Goal: Transaction & Acquisition: Purchase product/service

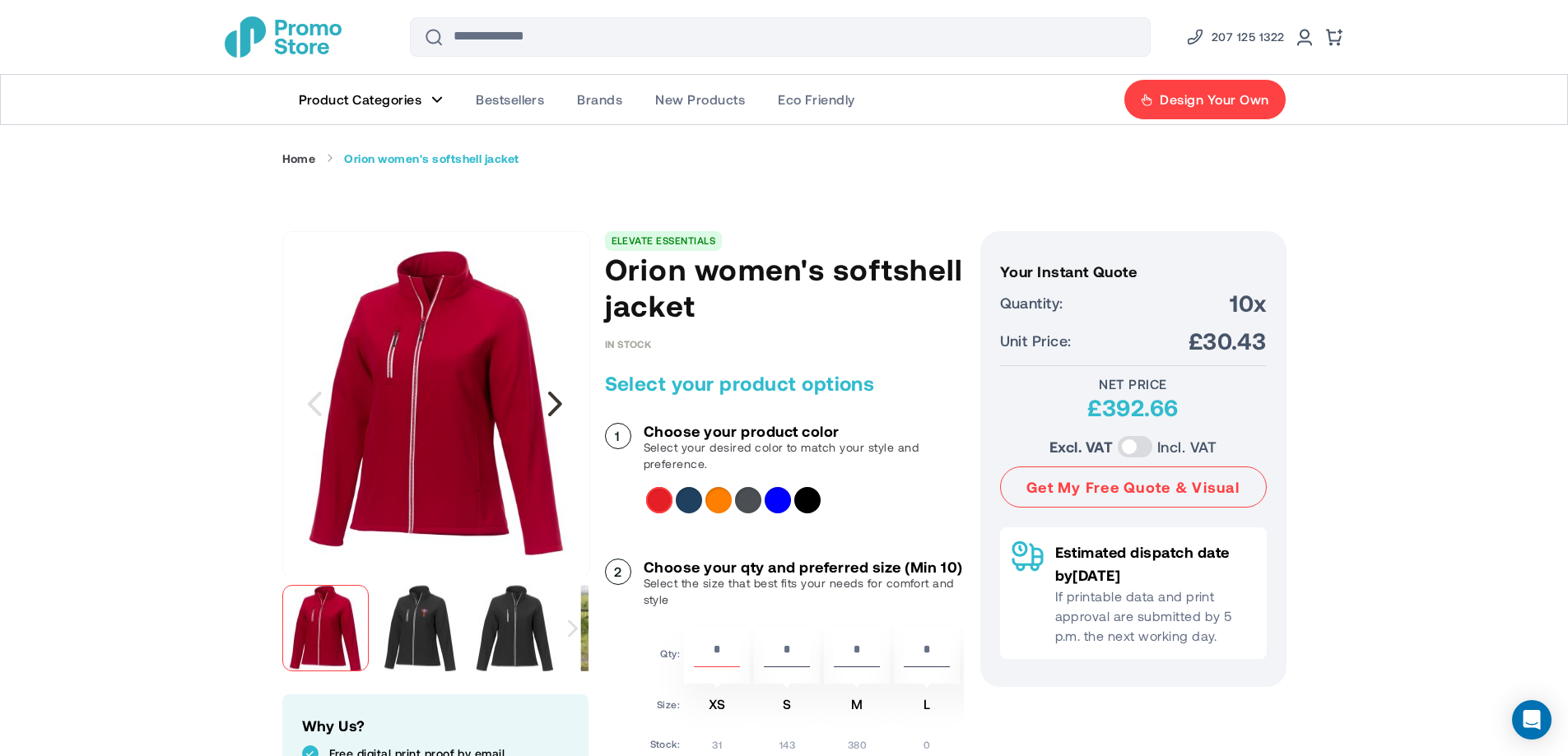
click at [560, 405] on div "Next" at bounding box center [555, 404] width 41 height 41
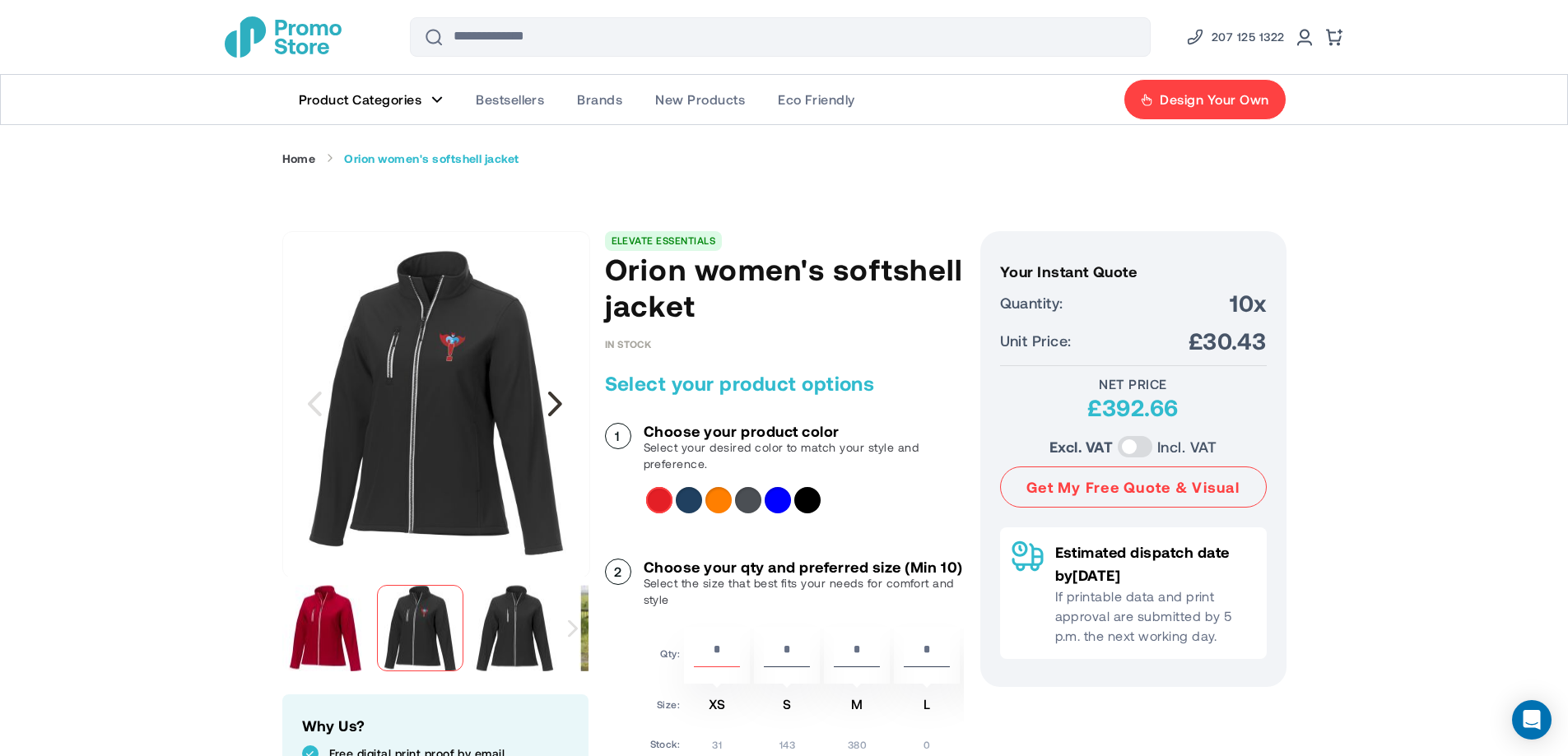
click at [560, 405] on div "Next" at bounding box center [555, 404] width 41 height 41
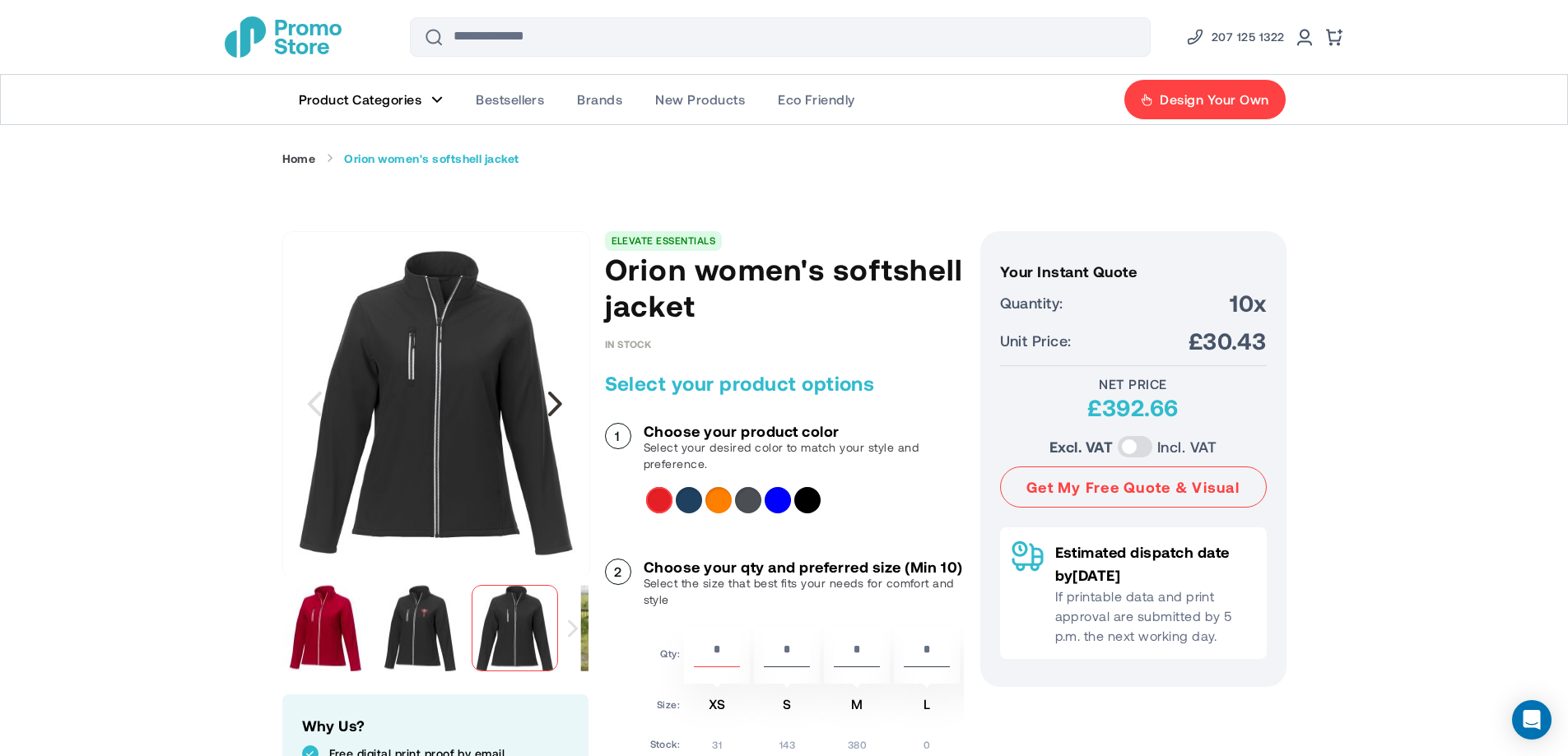
click at [560, 405] on div "Next" at bounding box center [555, 404] width 41 height 41
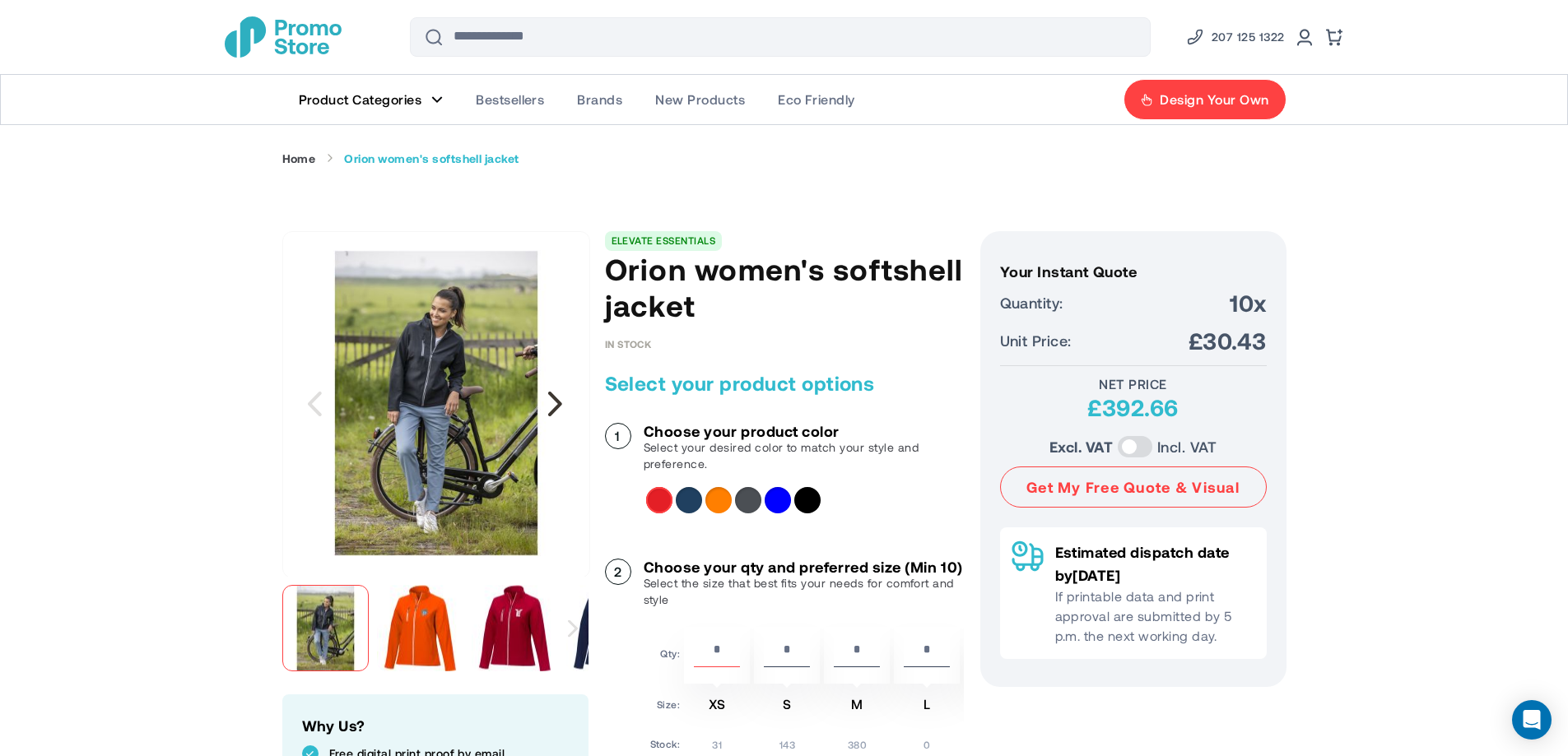
click at [560, 404] on div "Next" at bounding box center [555, 404] width 41 height 41
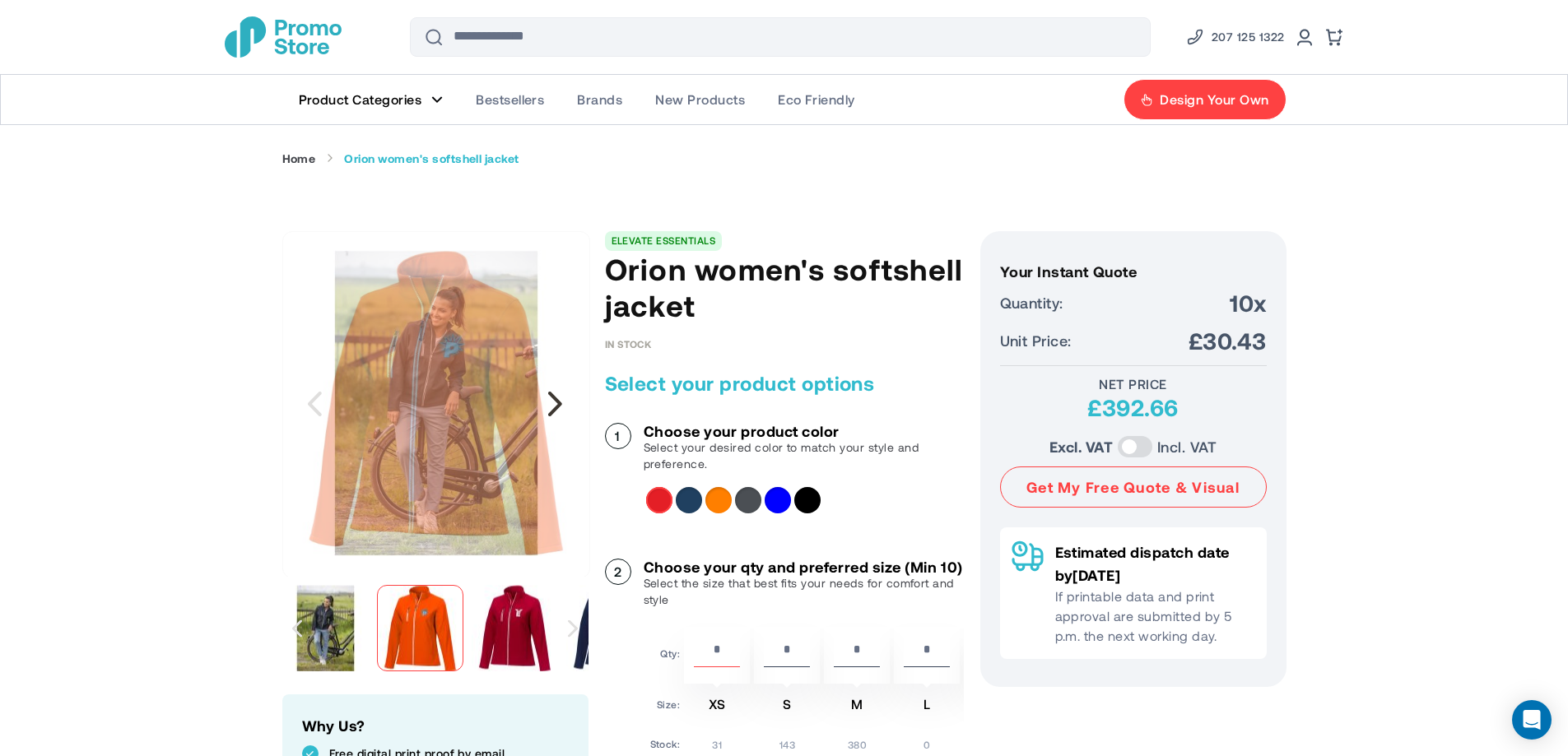
click at [560, 404] on div "Next" at bounding box center [555, 404] width 41 height 41
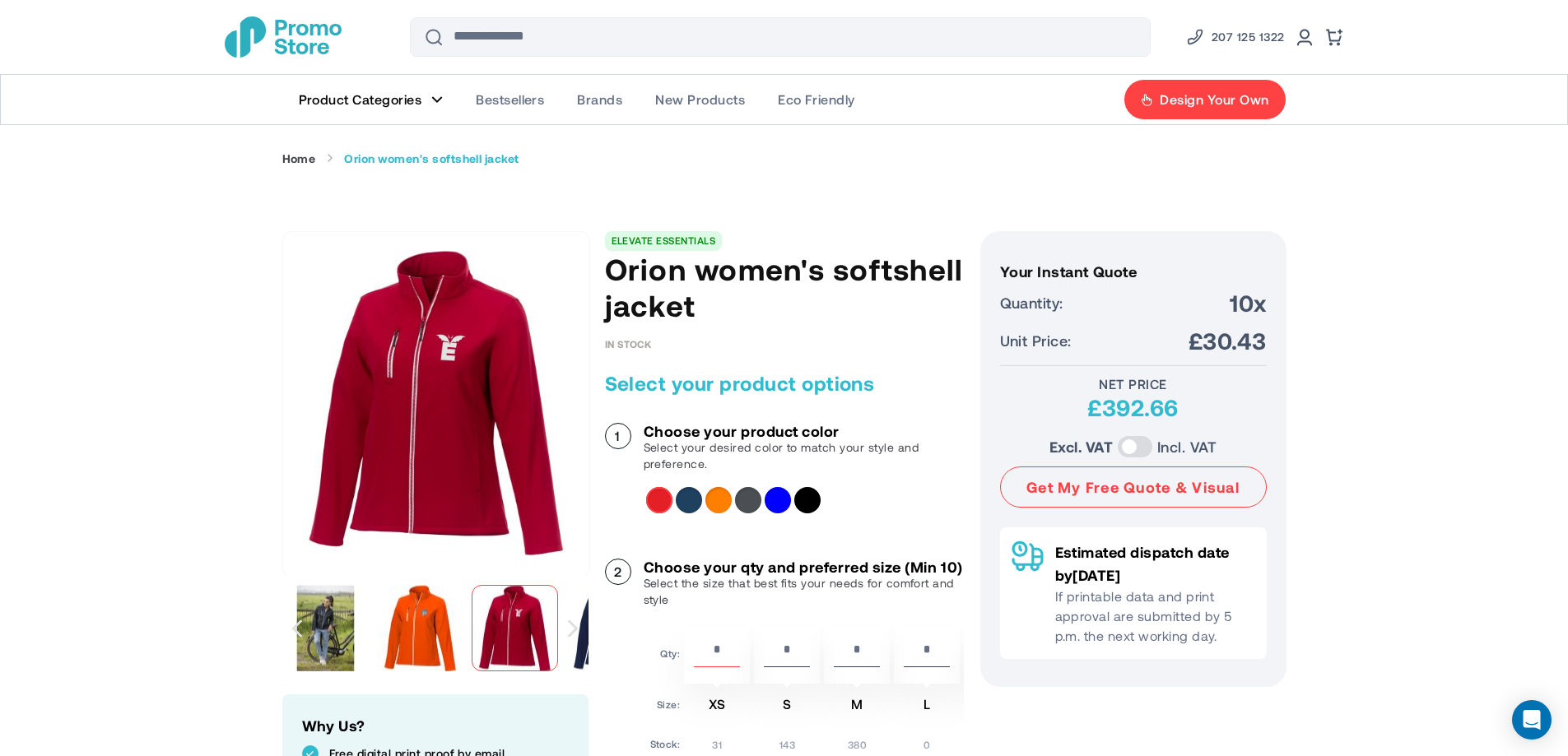
click at [1144, 452] on label at bounding box center [1134, 447] width 34 height 21
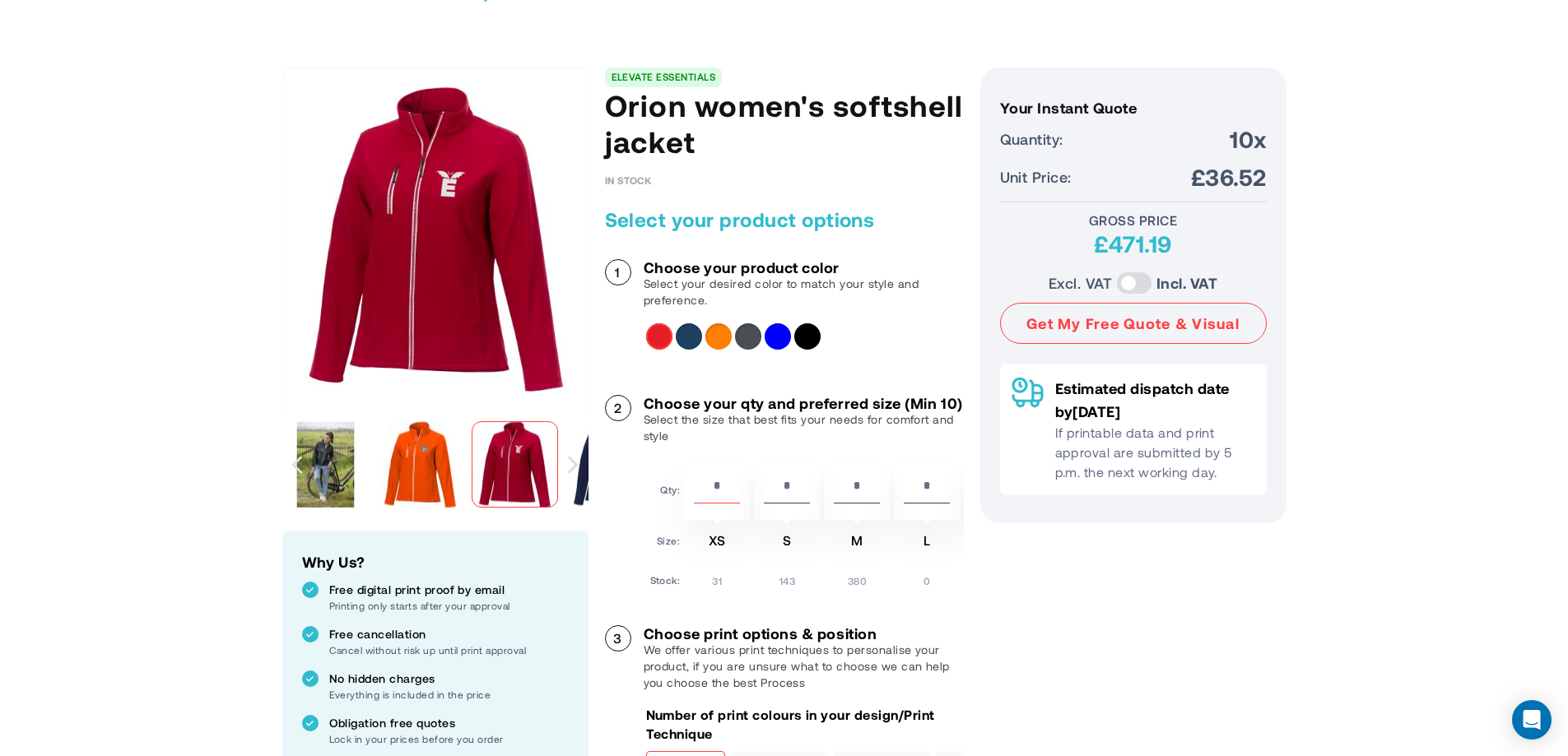
scroll to position [165, 0]
click at [1248, 135] on span "10x" at bounding box center [1247, 138] width 36 height 30
drag, startPoint x: 1250, startPoint y: 144, endPoint x: 1234, endPoint y: 148, distance: 16.5
click at [1247, 144] on span "10x" at bounding box center [1247, 138] width 36 height 30
click at [1234, 147] on span "10x" at bounding box center [1247, 138] width 36 height 30
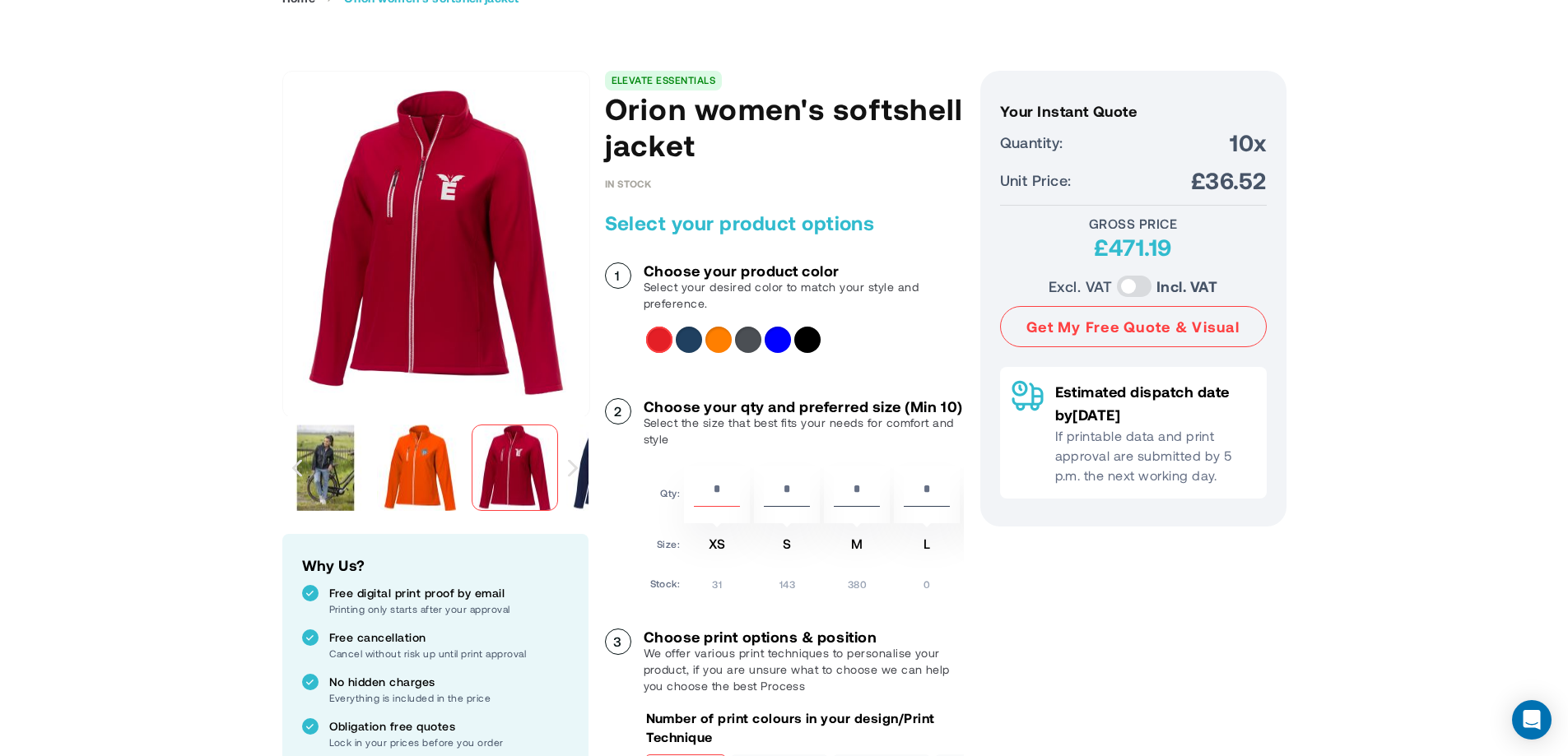
scroll to position [82, 0]
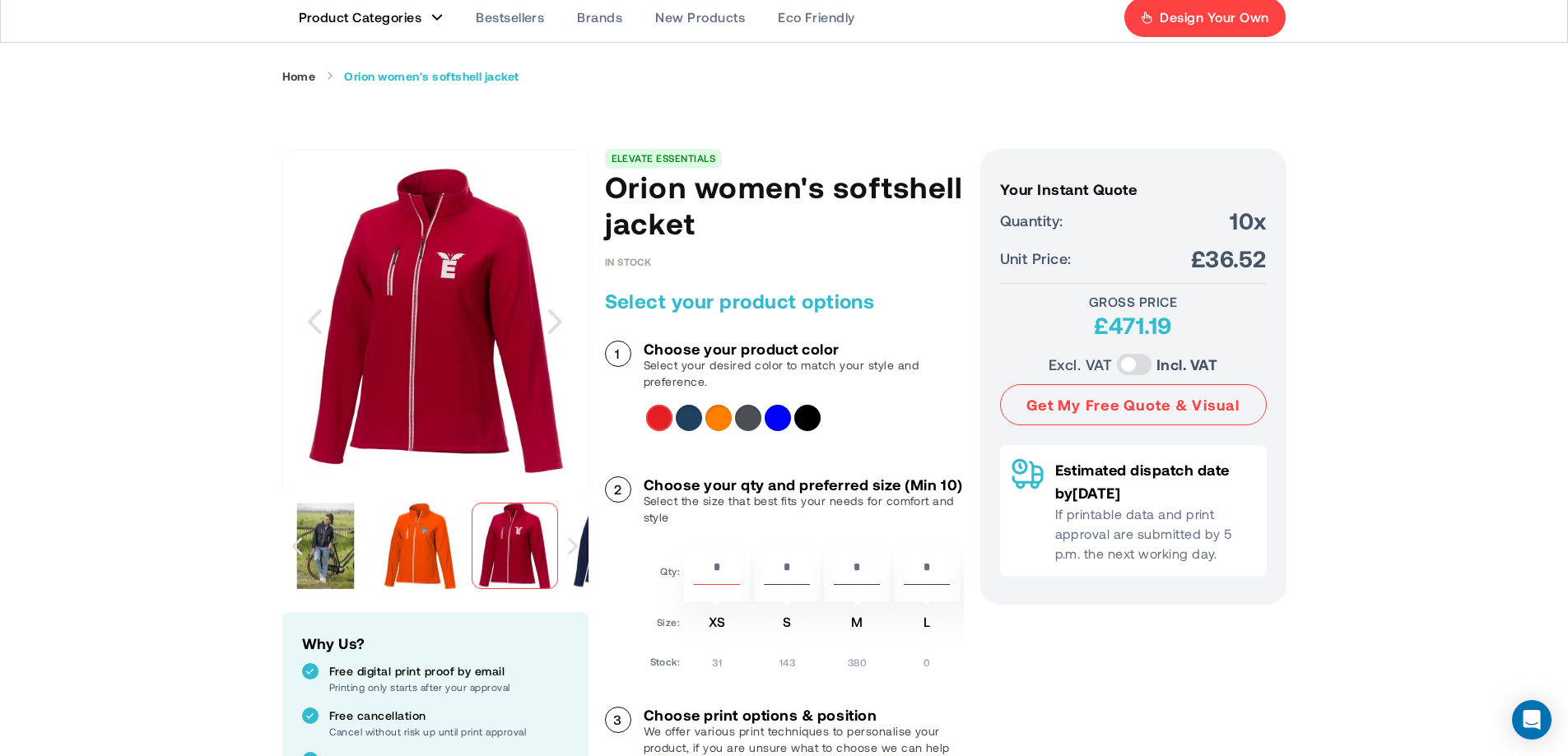
click at [336, 551] on img "Orion women's softshell jacket" at bounding box center [325, 546] width 86 height 86
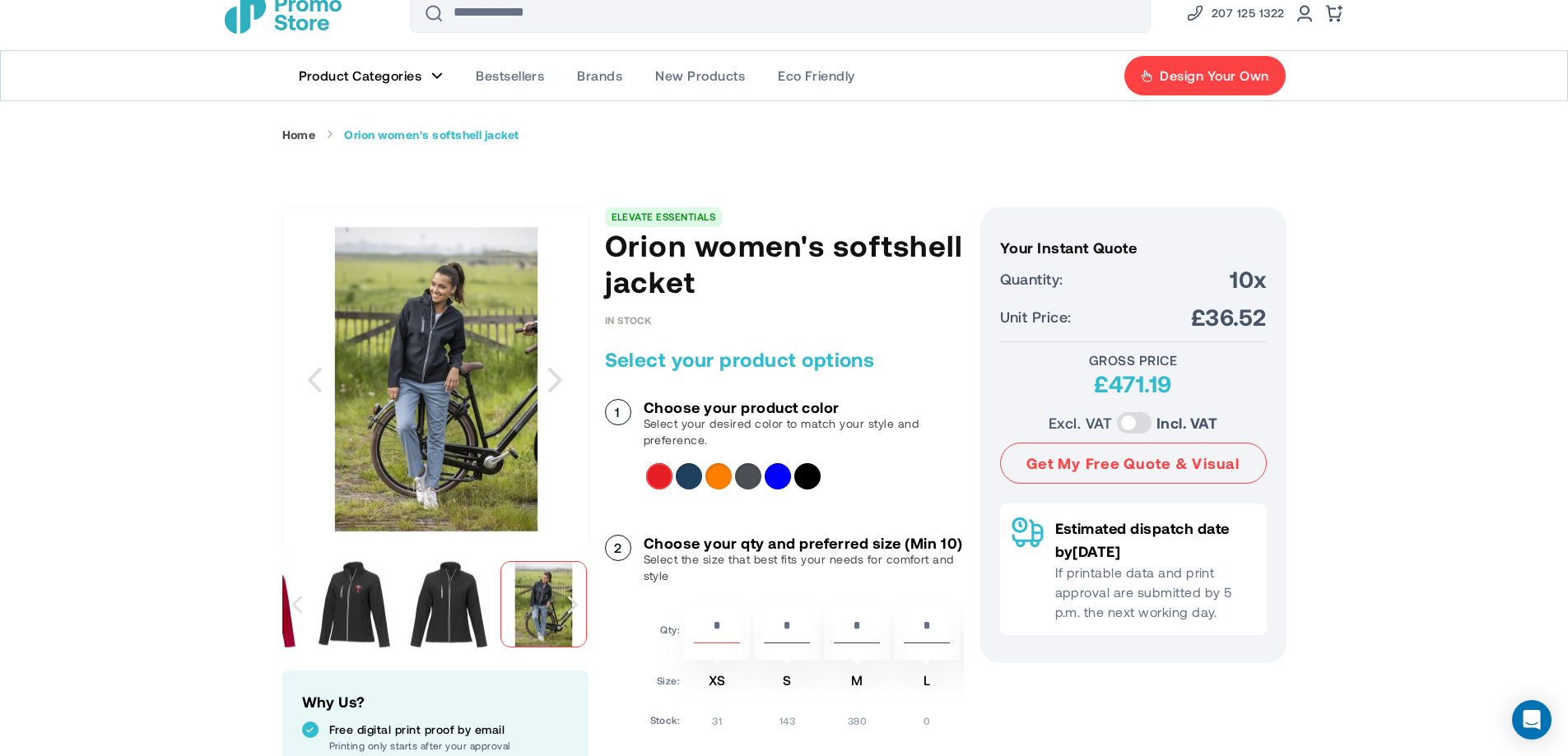
scroll to position [0, 0]
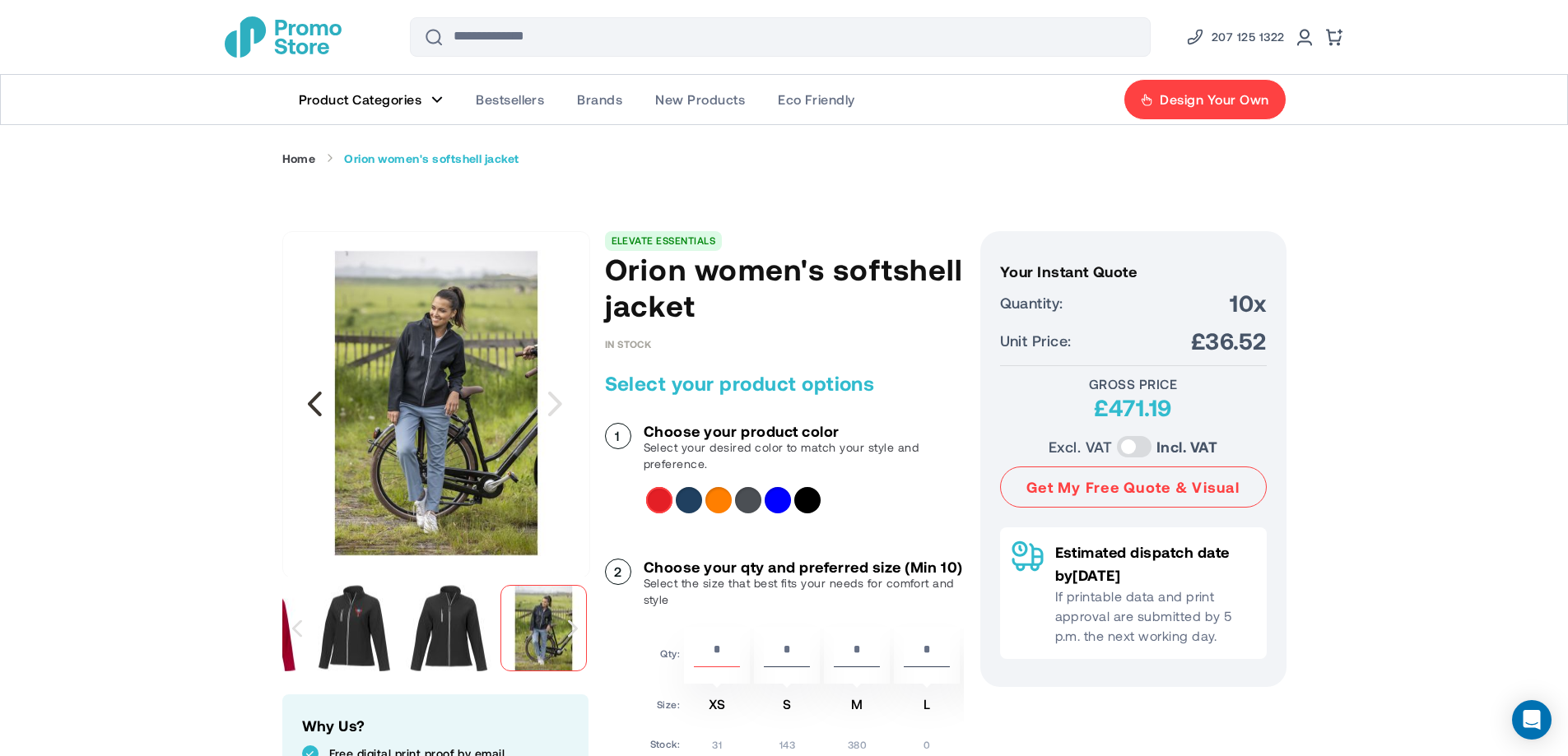
click at [321, 400] on div "Previous" at bounding box center [315, 404] width 41 height 41
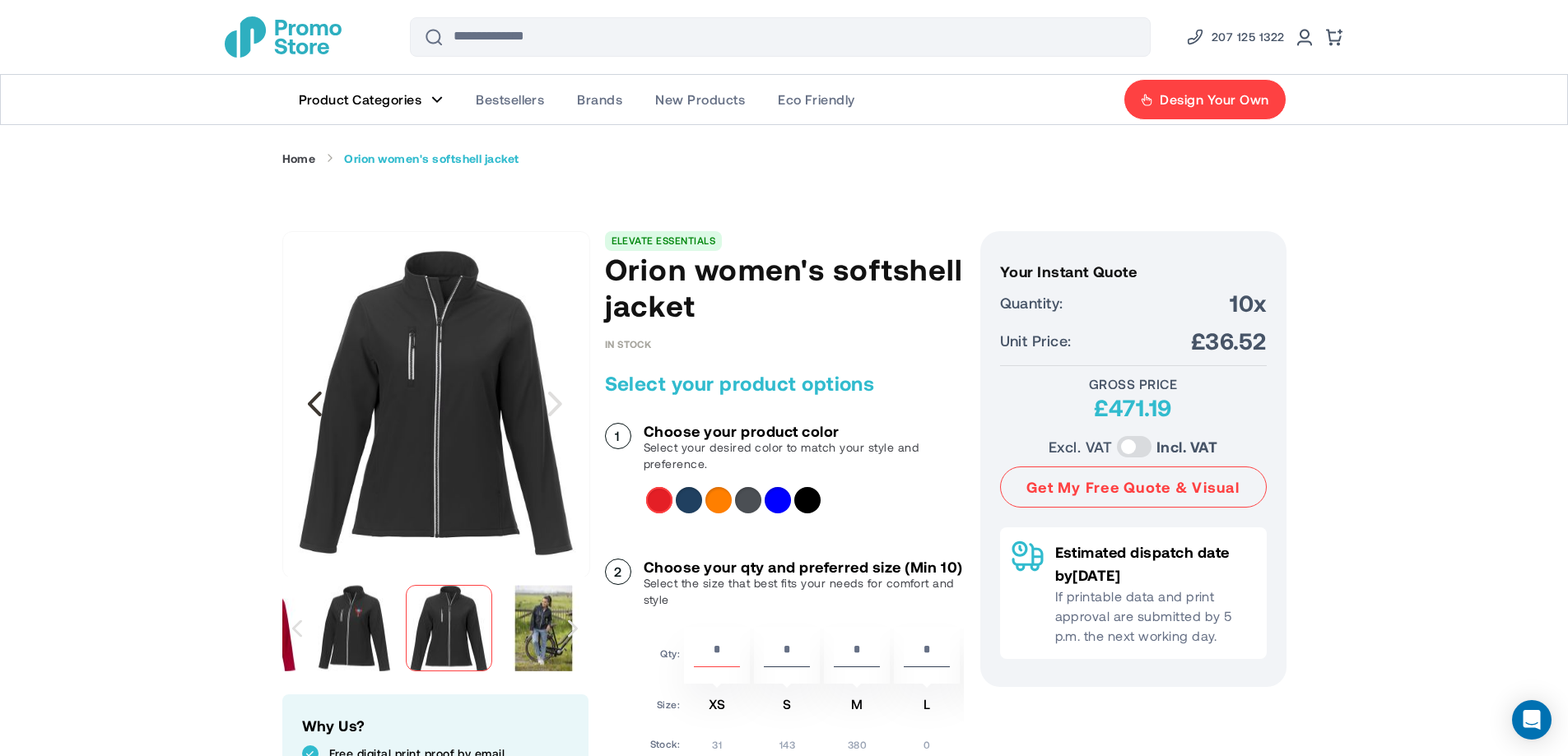
click at [321, 401] on div "Previous" at bounding box center [315, 404] width 41 height 41
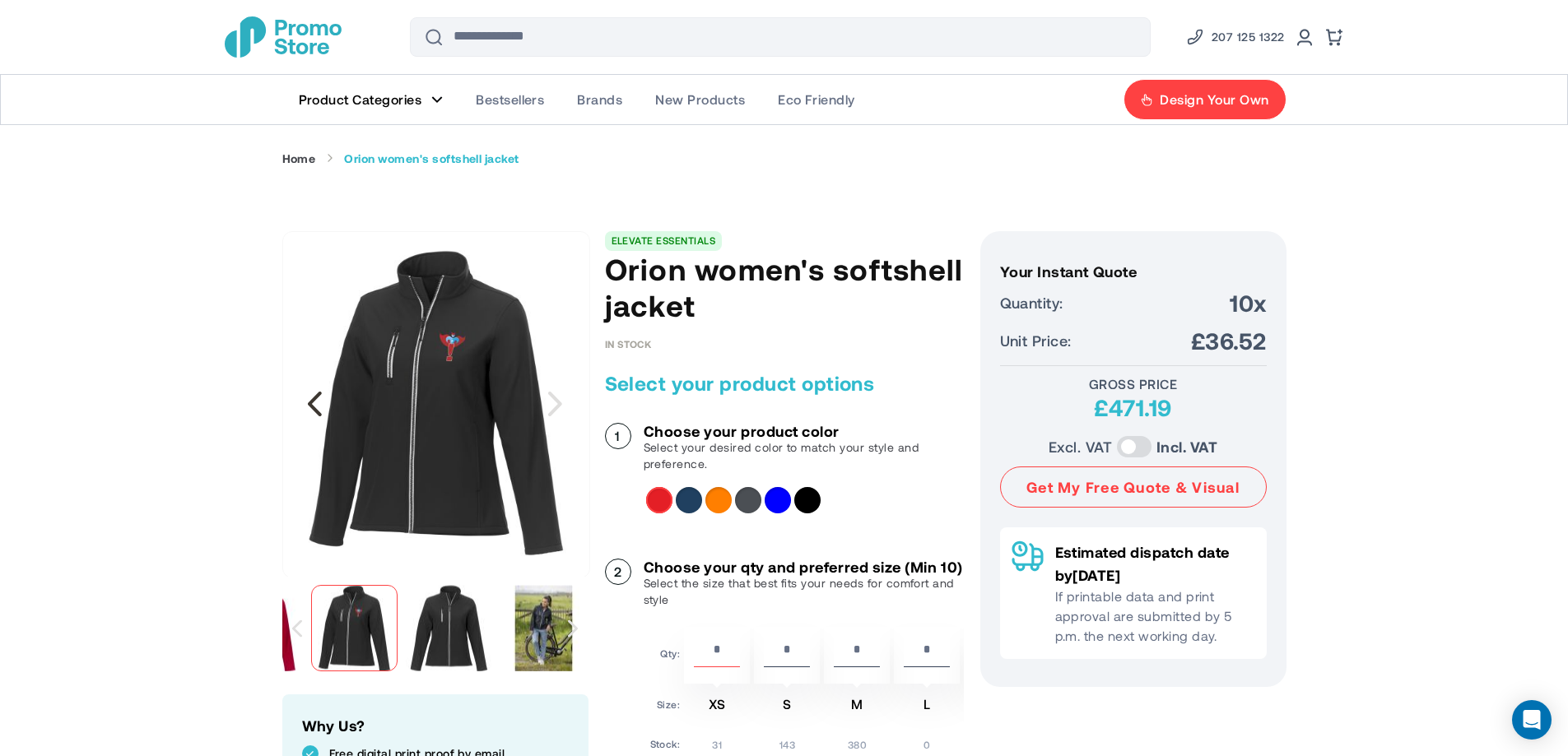
click at [321, 401] on div "Previous" at bounding box center [315, 404] width 41 height 41
